Goal: Task Accomplishment & Management: Complete application form

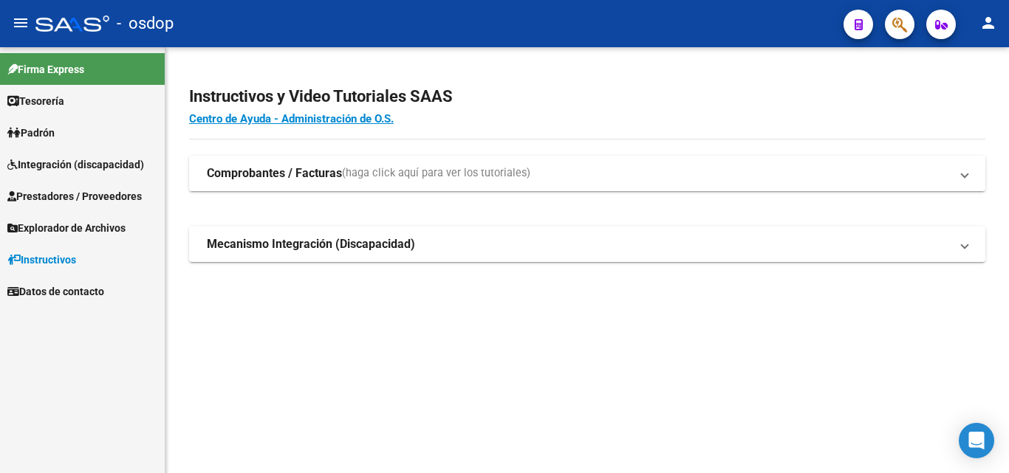
click at [267, 168] on strong "Comprobantes / Facturas" at bounding box center [274, 173] width 135 height 16
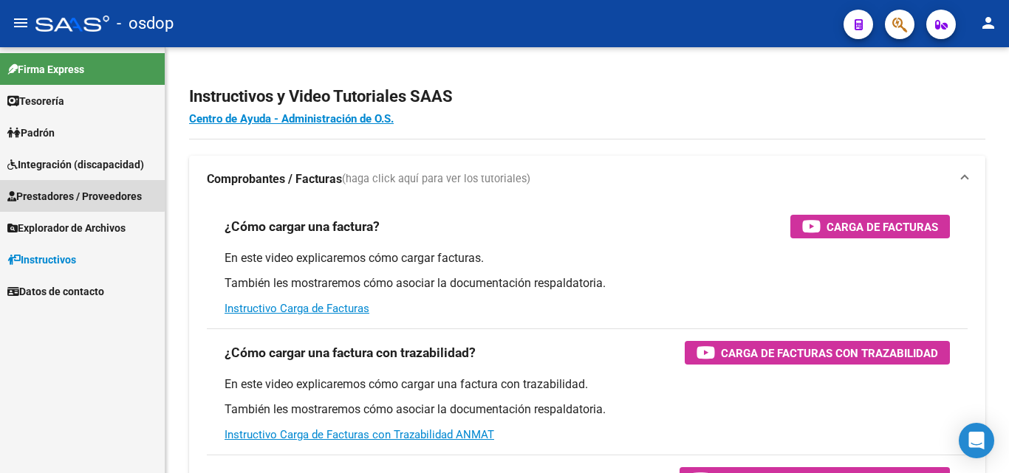
click at [71, 191] on span "Prestadores / Proveedores" at bounding box center [74, 196] width 134 height 16
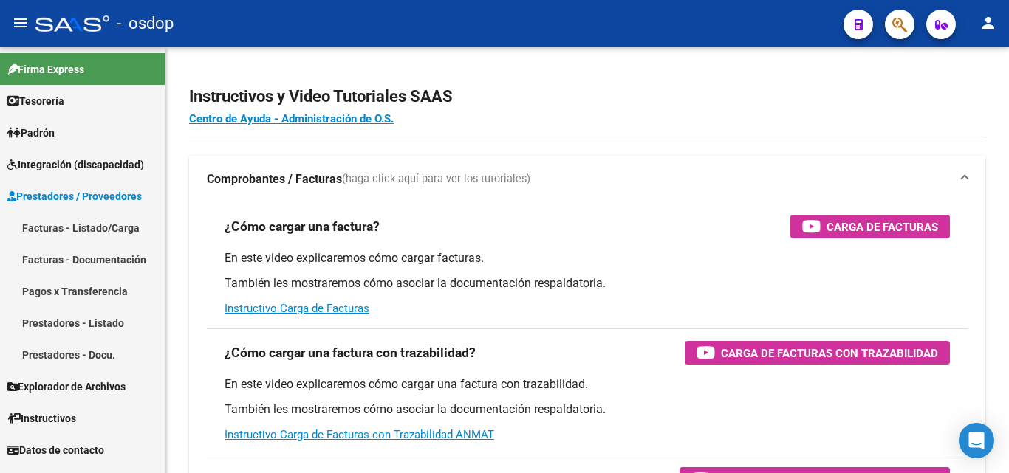
click at [49, 225] on link "Facturas - Listado/Carga" at bounding box center [82, 228] width 165 height 32
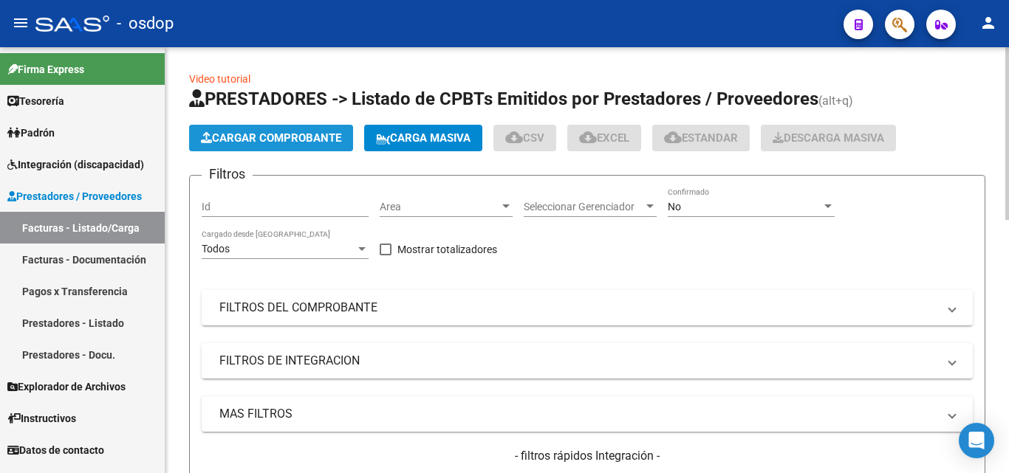
click at [258, 138] on span "Cargar Comprobante" at bounding box center [271, 137] width 140 height 13
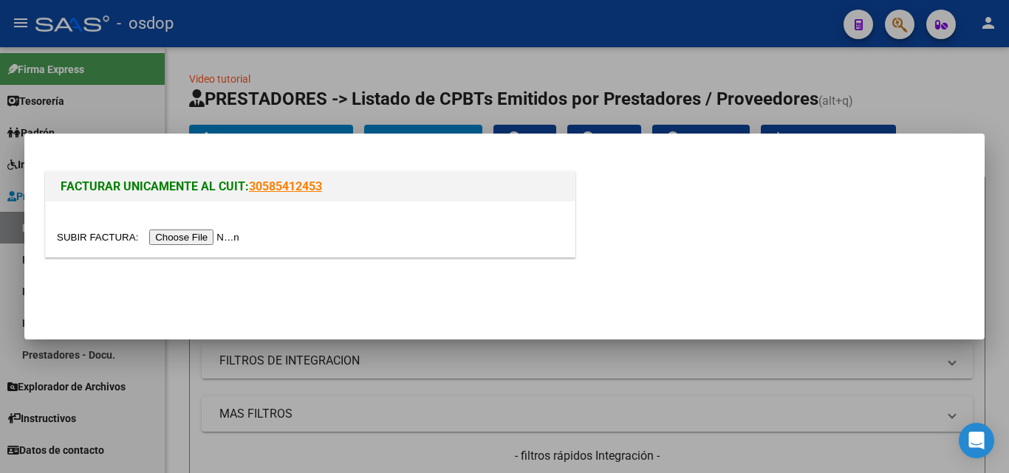
click at [224, 236] on input "file" at bounding box center [150, 238] width 187 height 16
drag, startPoint x: 764, startPoint y: 409, endPoint x: 758, endPoint y: 402, distance: 8.9
click at [764, 409] on div at bounding box center [504, 236] width 1009 height 473
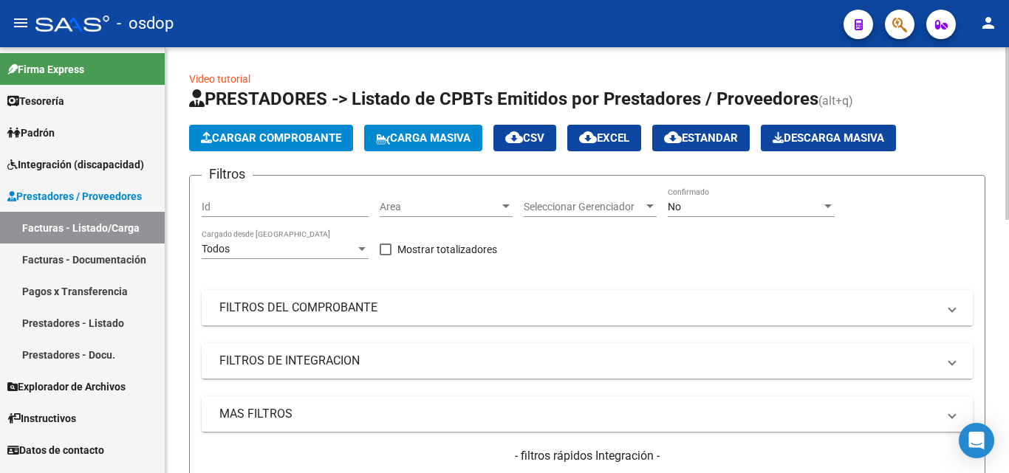
click at [281, 135] on span "Cargar Comprobante" at bounding box center [271, 137] width 140 height 13
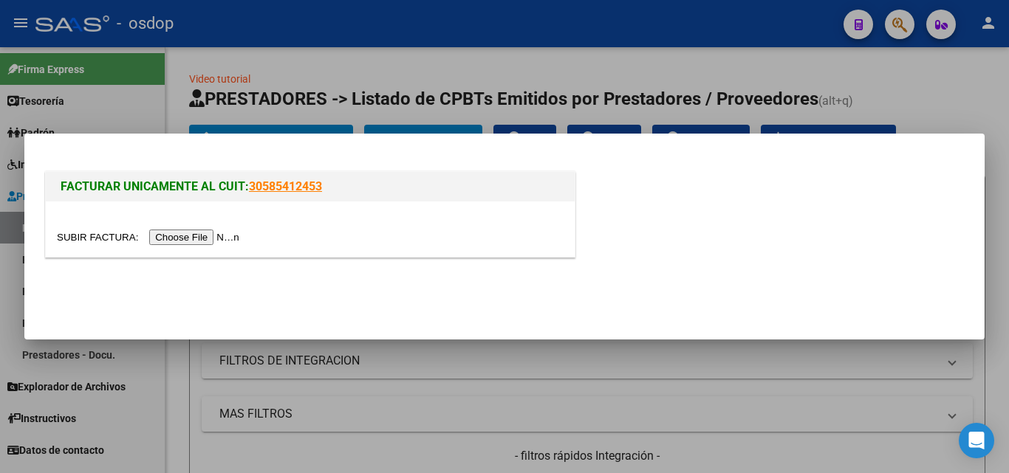
click at [231, 236] on input "file" at bounding box center [150, 238] width 187 height 16
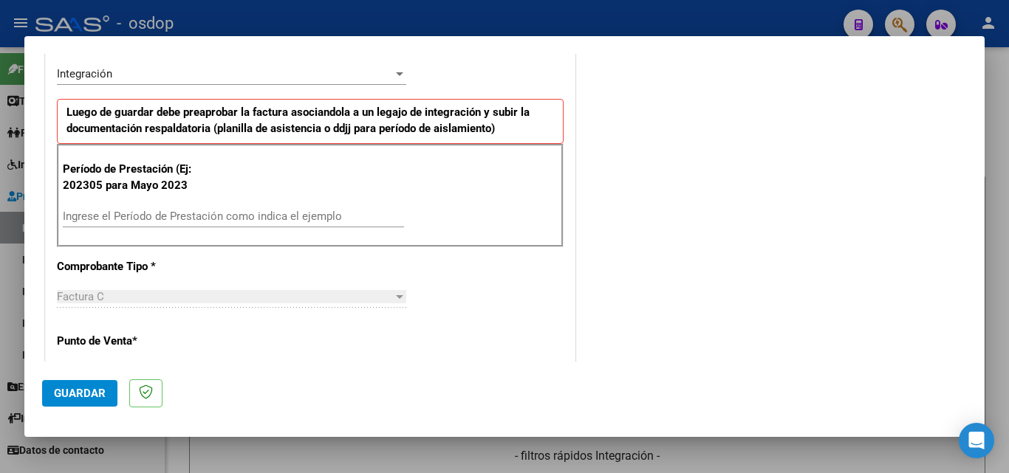
scroll to position [369, 0]
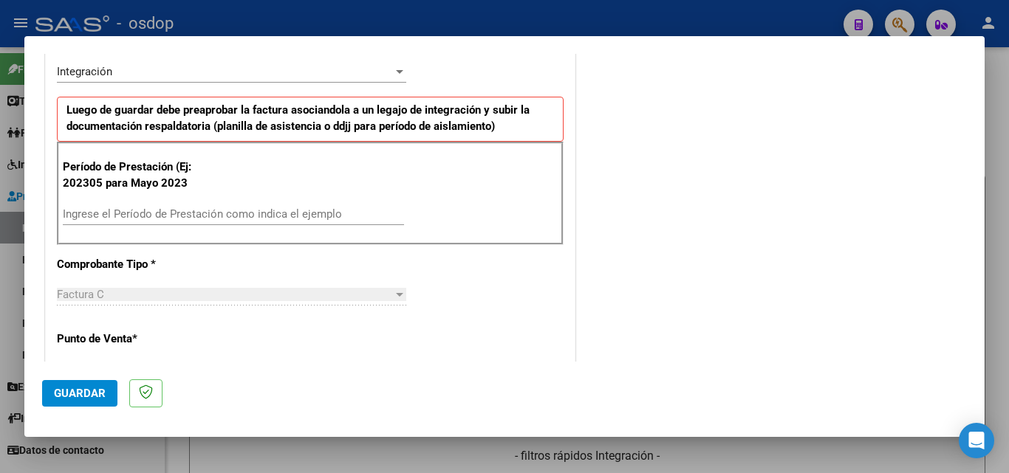
click at [103, 213] on input "Ingrese el Período de Prestación como indica el ejemplo" at bounding box center [233, 214] width 341 height 13
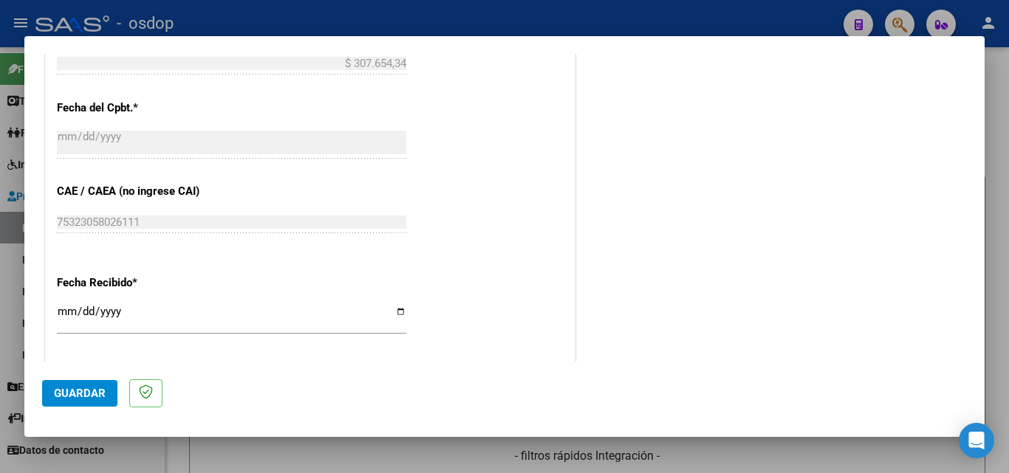
scroll to position [886, 0]
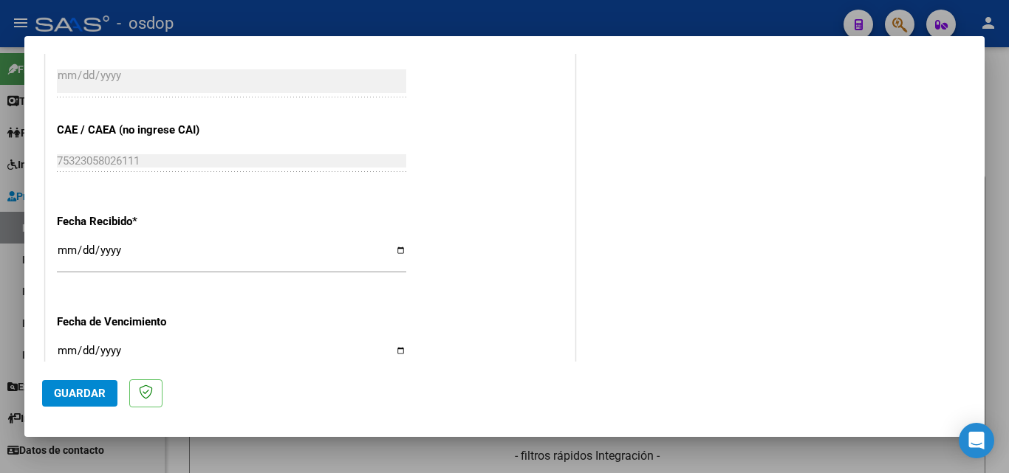
type input "202507"
click at [83, 389] on span "Guardar" at bounding box center [80, 393] width 52 height 13
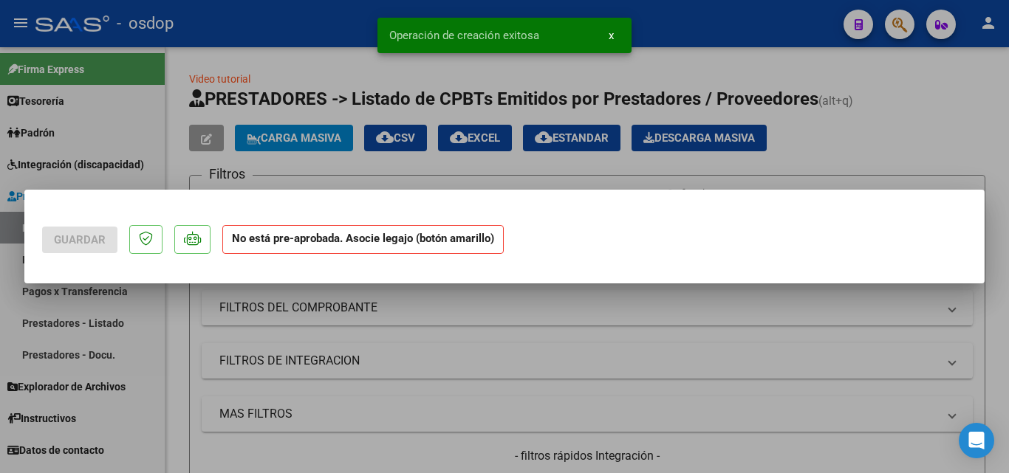
scroll to position [0, 0]
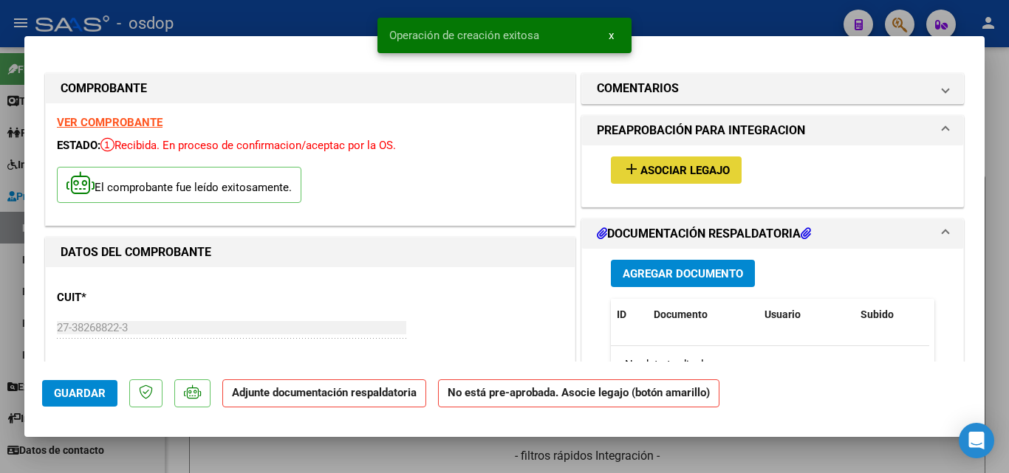
click at [692, 167] on span "Asociar Legajo" at bounding box center [684, 170] width 89 height 13
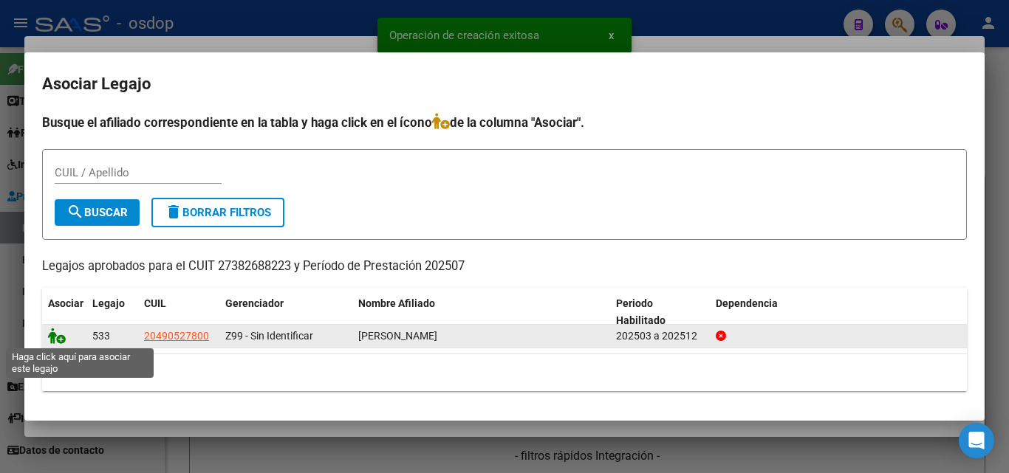
click at [55, 335] on icon at bounding box center [57, 336] width 18 height 16
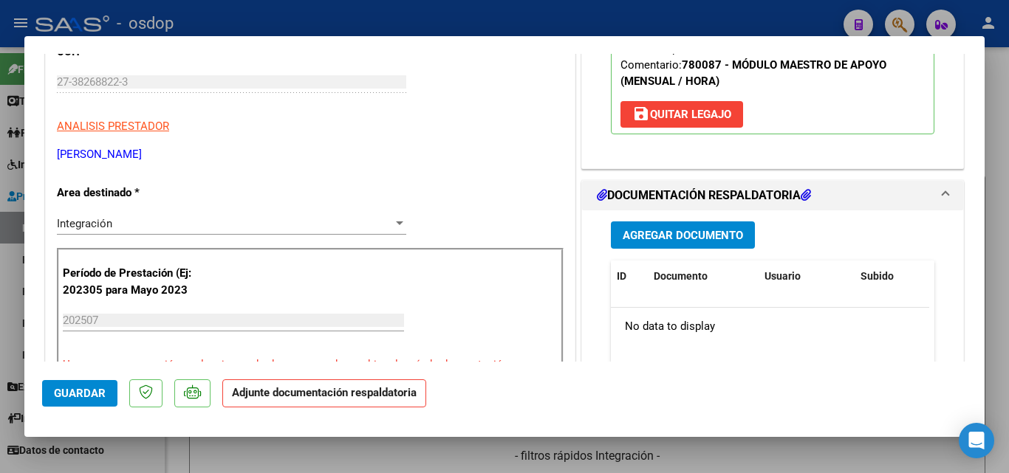
scroll to position [222, 0]
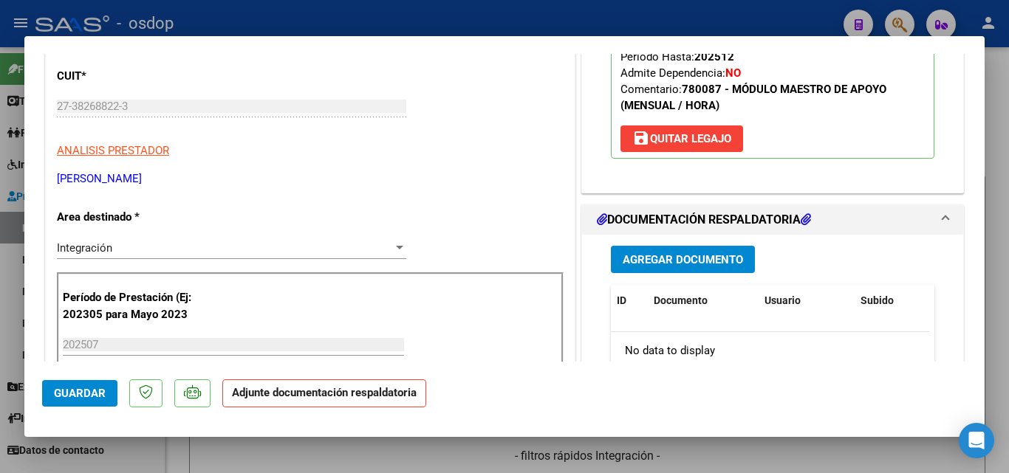
click at [685, 263] on span "Agregar Documento" at bounding box center [683, 259] width 120 height 13
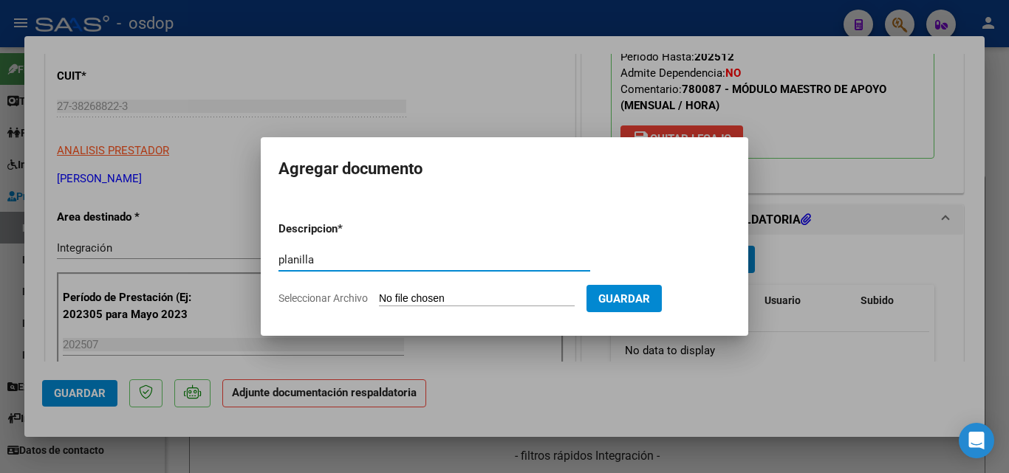
type input "planilla"
click at [455, 301] on input "Seleccionar Archivo" at bounding box center [477, 299] width 196 height 14
type input "C:\fakepath\CamScanner [DATE] 08.23.pdf"
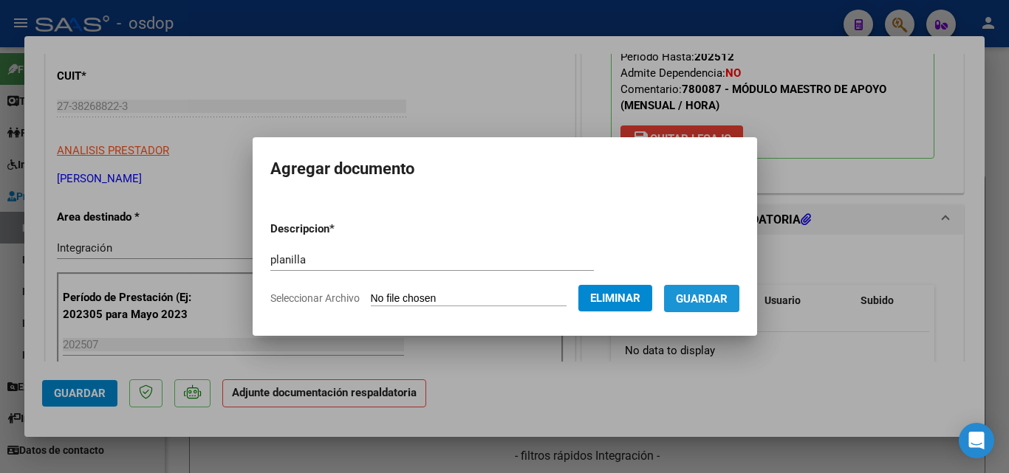
click at [717, 302] on span "Guardar" at bounding box center [702, 298] width 52 height 13
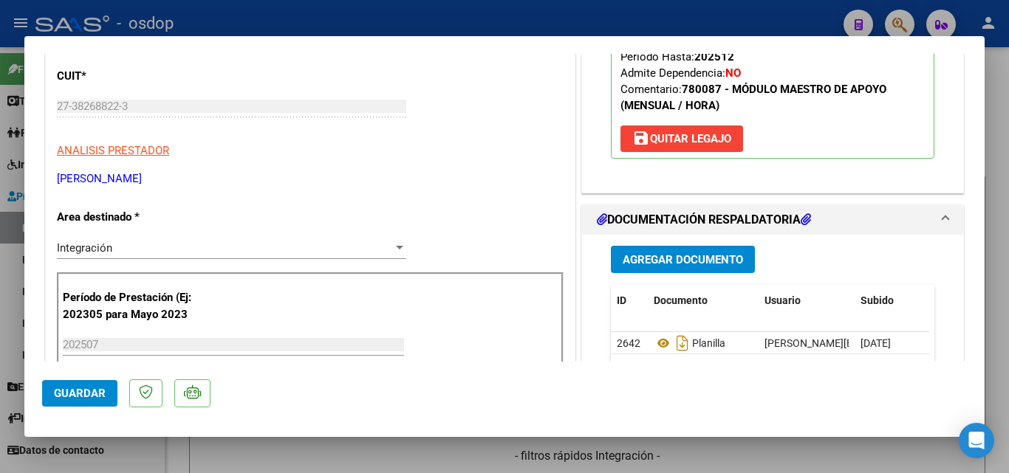
click at [743, 448] on div at bounding box center [504, 236] width 1009 height 473
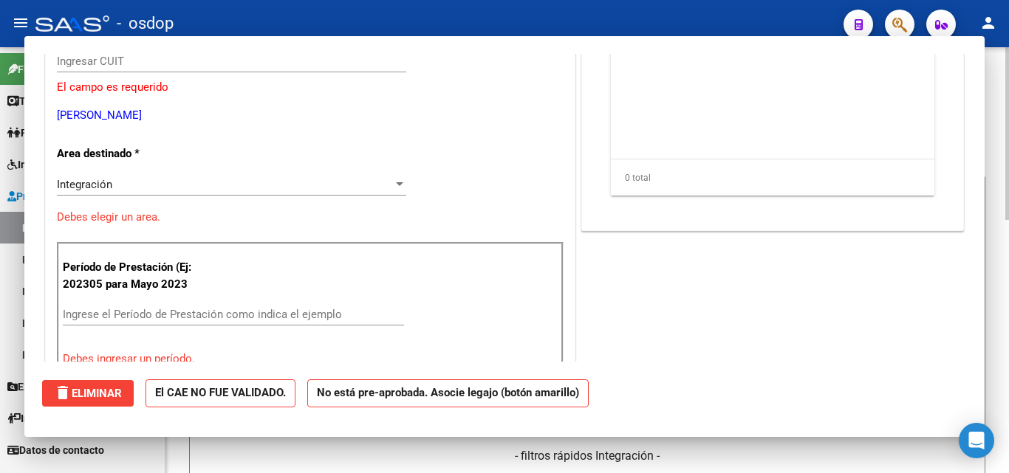
scroll to position [0, 0]
